Goal: Communication & Community: Ask a question

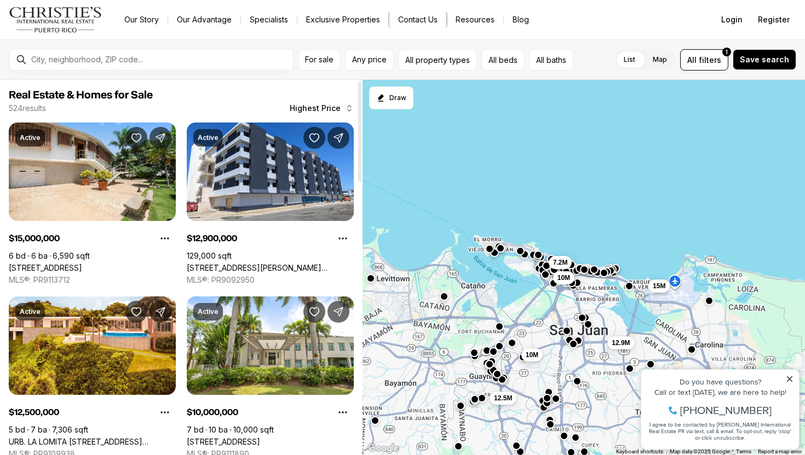
click at [431, 22] on button "Contact Us" at bounding box center [417, 19] width 57 height 15
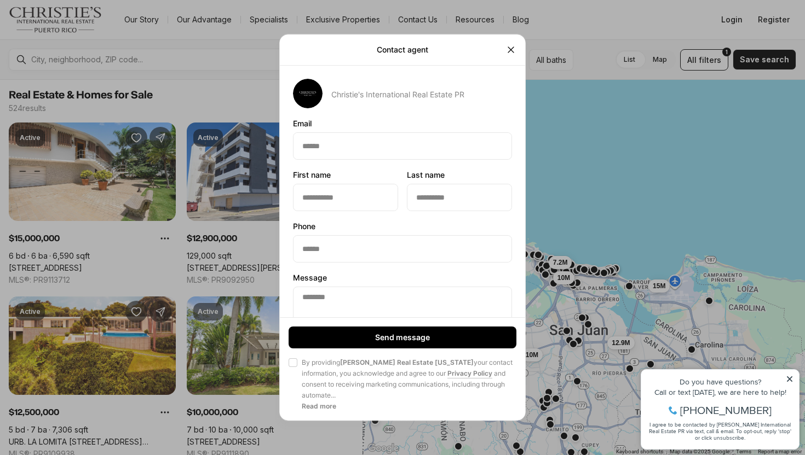
scroll to position [55, 0]
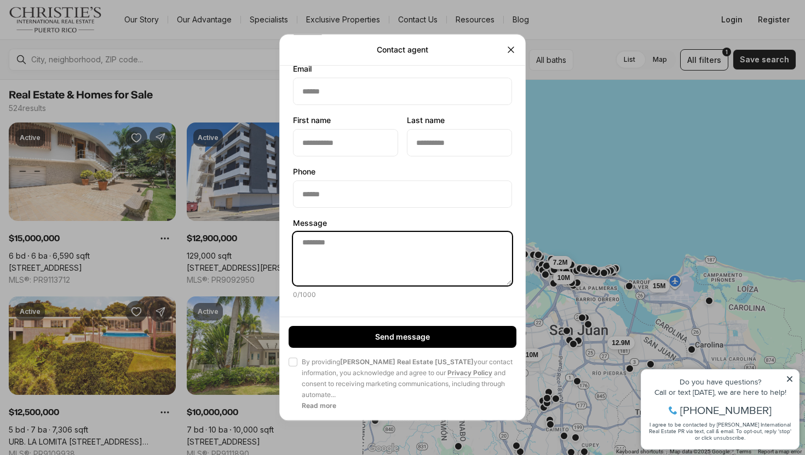
click at [336, 248] on textarea "Message Message 0 / 1000" at bounding box center [402, 259] width 219 height 54
paste textarea
click at [336, 248] on textarea "Message Message 0 / 1000" at bounding box center [402, 259] width 219 height 54
paste textarea
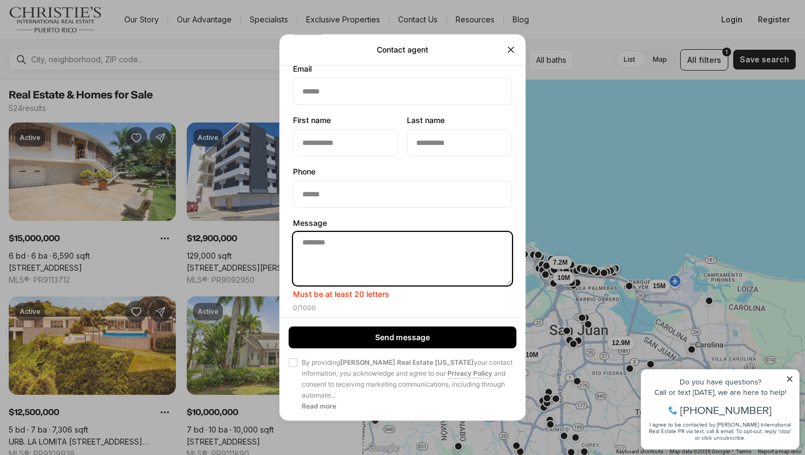
click at [345, 254] on textarea "Message Message Must be at least 20 letters 0 / 1000" at bounding box center [402, 259] width 219 height 54
paste textarea
click at [319, 239] on textarea "Message Message Must be at least 20 letters 0 / 1000" at bounding box center [402, 259] width 219 height 54
paste textarea
type textarea "**"
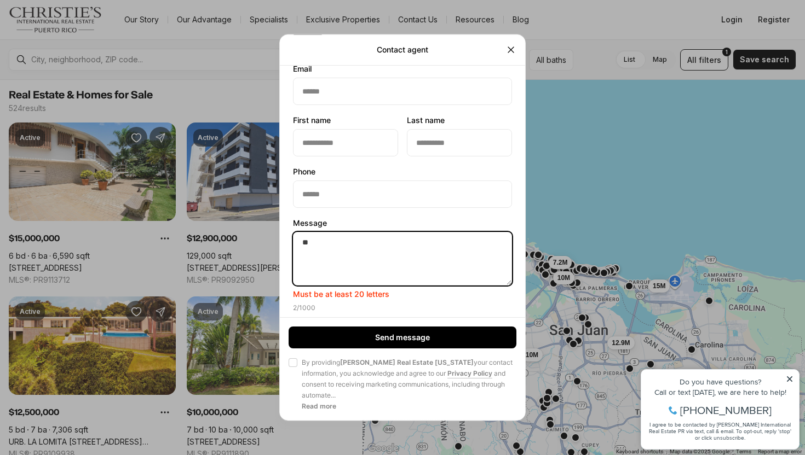
drag, startPoint x: 317, startPoint y: 243, endPoint x: 292, endPoint y: 243, distance: 24.6
click at [293, 243] on textarea "**" at bounding box center [402, 259] width 219 height 54
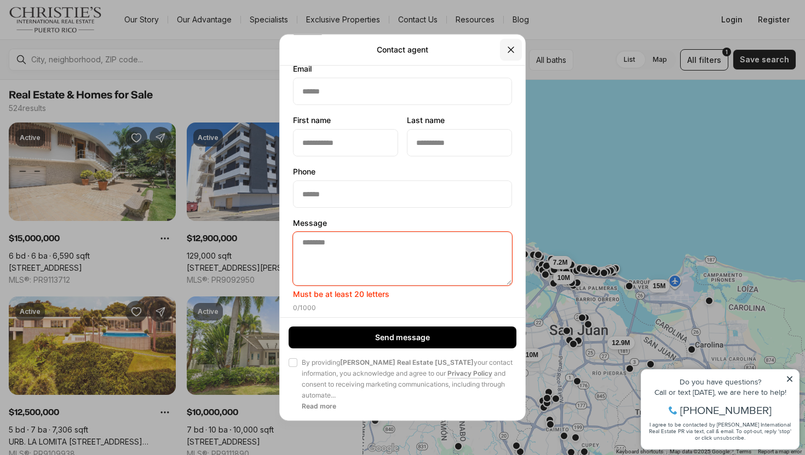
click at [505, 51] on icon "Close" at bounding box center [510, 49] width 11 height 11
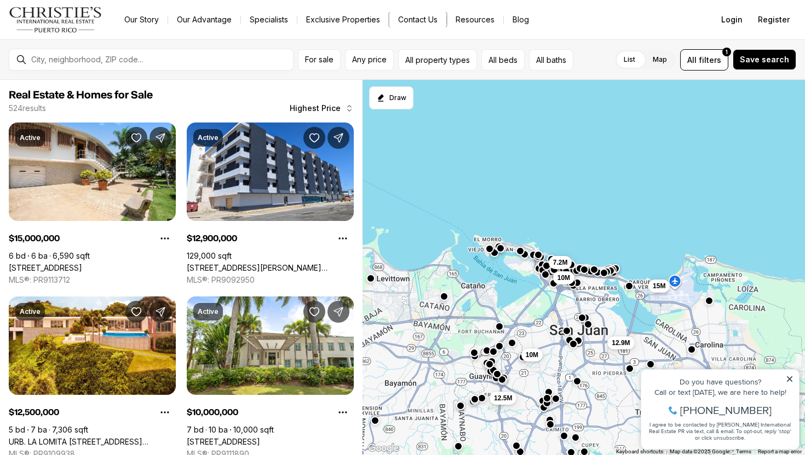
click at [420, 14] on button "Contact Us" at bounding box center [417, 19] width 57 height 15
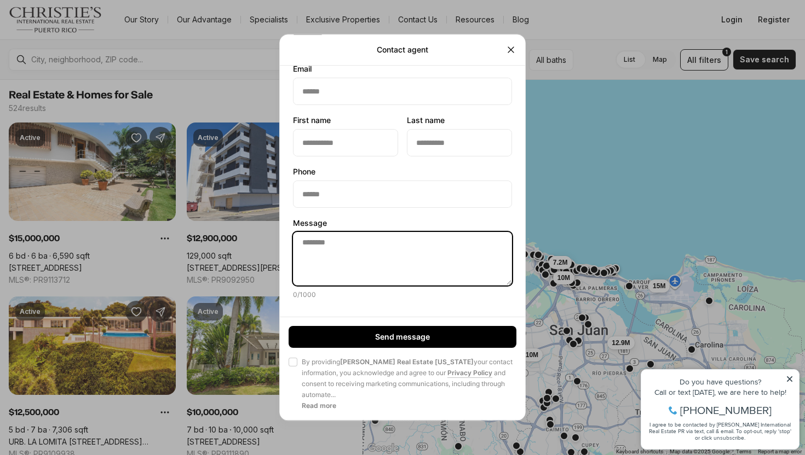
click at [394, 249] on textarea "Message Message 0 / 1000" at bounding box center [402, 259] width 219 height 54
paste textarea
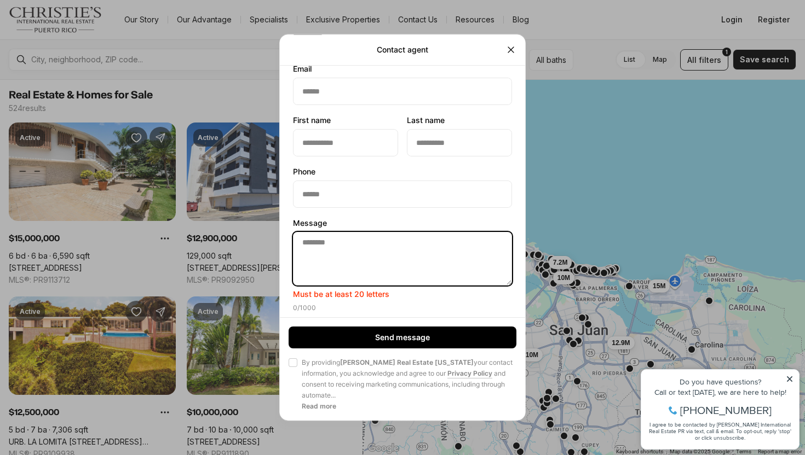
click at [373, 257] on textarea "Message Message Must be at least 20 letters 0 / 1000" at bounding box center [402, 259] width 219 height 54
paste textarea
type textarea "*"
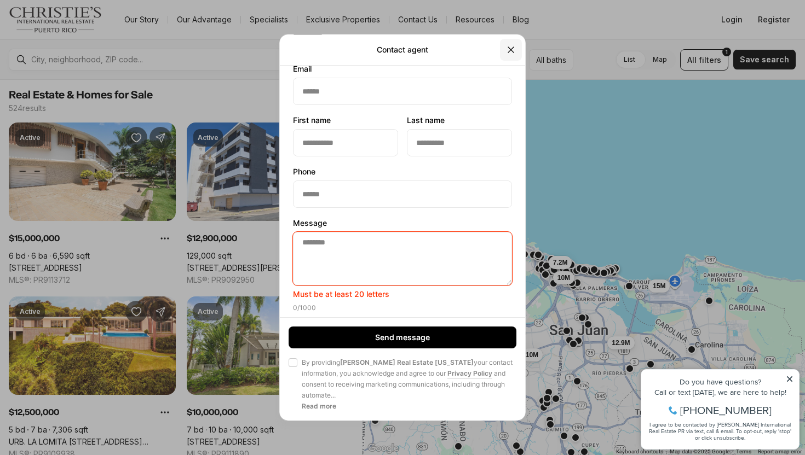
click at [508, 49] on icon "Close" at bounding box center [510, 49] width 11 height 11
